Goal: Entertainment & Leisure: Consume media (video, audio)

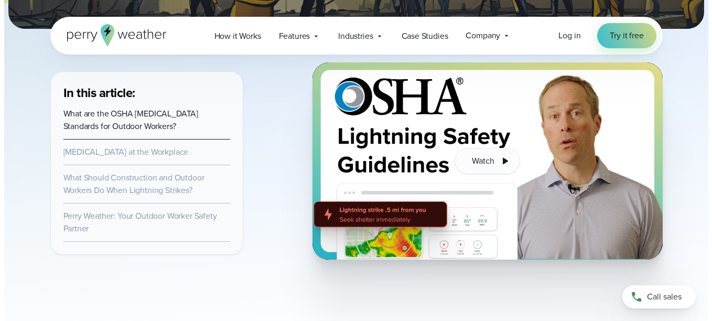
scroll to position [336, 0]
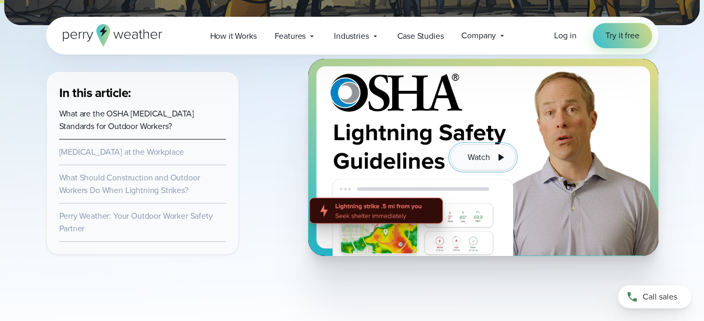
click at [501, 156] on icon at bounding box center [501, 157] width 5 height 6
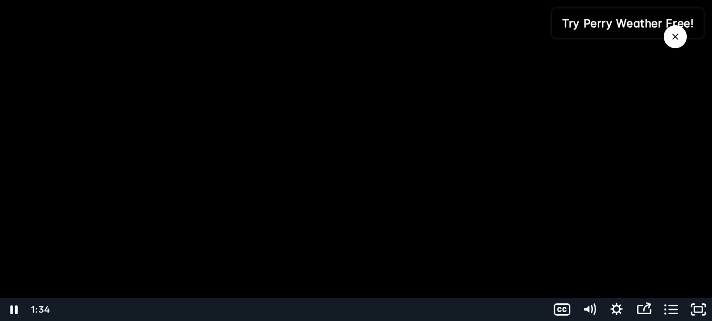
click at [431, 165] on div at bounding box center [356, 160] width 712 height 321
click at [302, 308] on button "●" at bounding box center [303, 309] width 11 height 23
click at [15, 306] on icon "Play Video" at bounding box center [14, 310] width 33 height 28
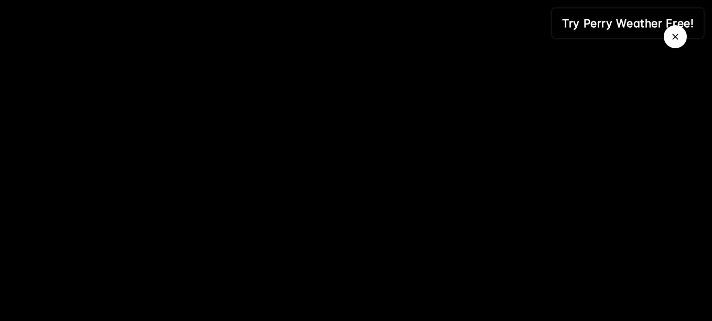
click at [17, 189] on div at bounding box center [356, 160] width 712 height 321
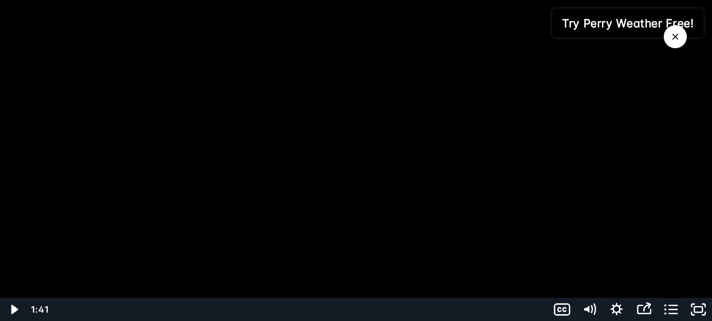
click at [17, 189] on div at bounding box center [356, 160] width 712 height 321
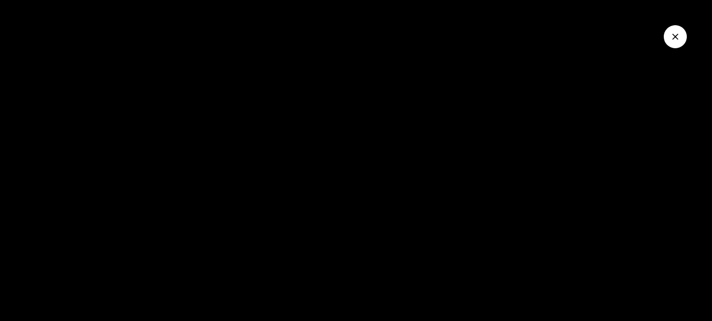
click at [673, 31] on button "Close Video" at bounding box center [675, 36] width 23 height 23
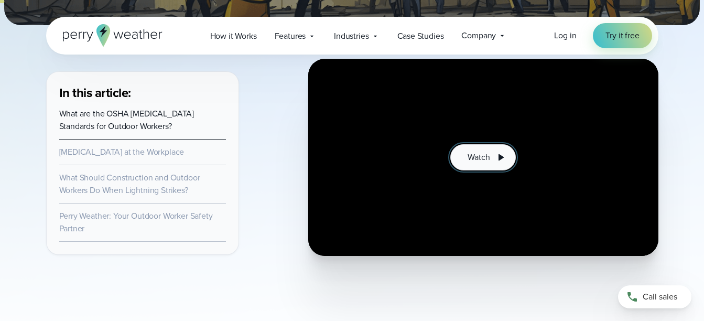
click at [486, 156] on span "Watch" at bounding box center [479, 157] width 22 height 13
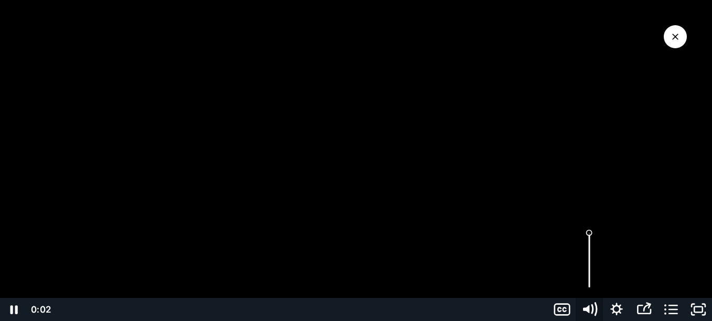
click at [589, 306] on icon "Mute" at bounding box center [589, 310] width 33 height 28
click at [46, 222] on div at bounding box center [356, 160] width 712 height 321
click at [11, 308] on icon "Play Video" at bounding box center [14, 310] width 33 height 28
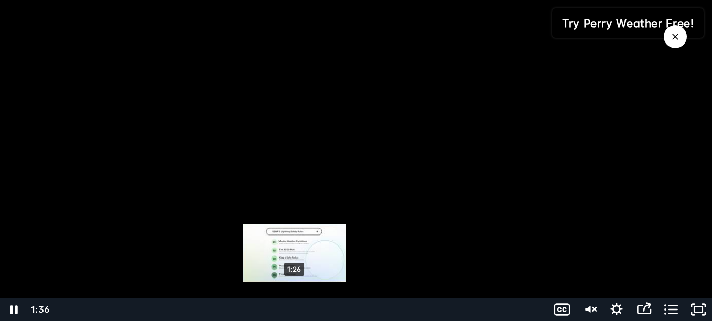
click at [295, 308] on div "1:26" at bounding box center [300, 309] width 482 height 23
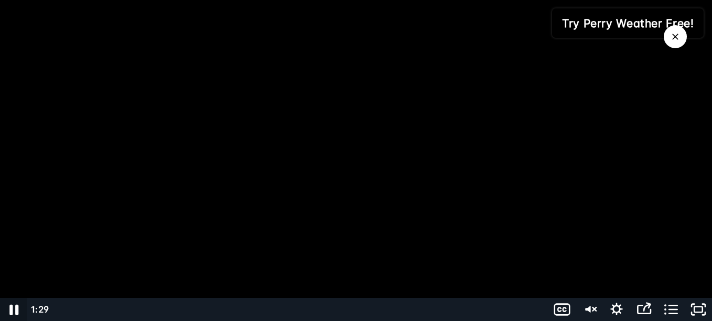
click at [14, 305] on icon "Pause" at bounding box center [13, 310] width 33 height 28
